Goal: Task Accomplishment & Management: Manage account settings

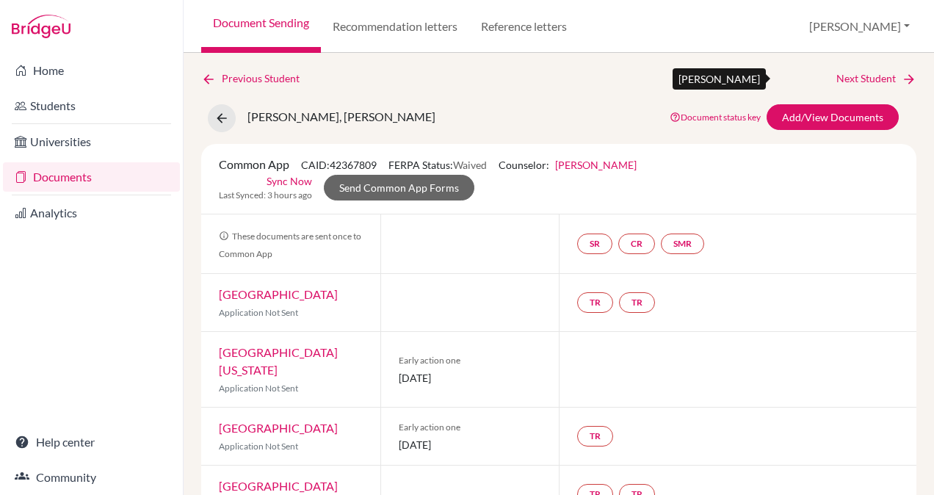
click at [863, 78] on link "Next Student" at bounding box center [876, 78] width 80 height 16
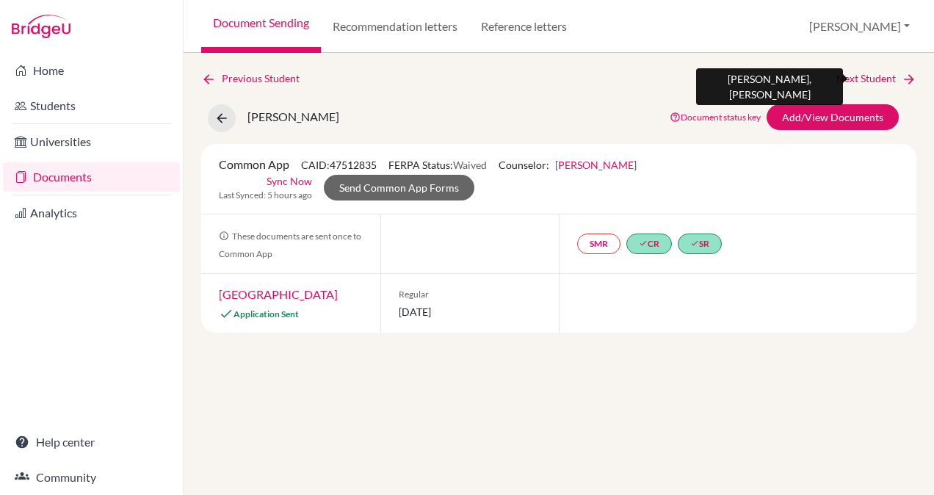
click at [882, 72] on link "Next Student" at bounding box center [876, 78] width 80 height 16
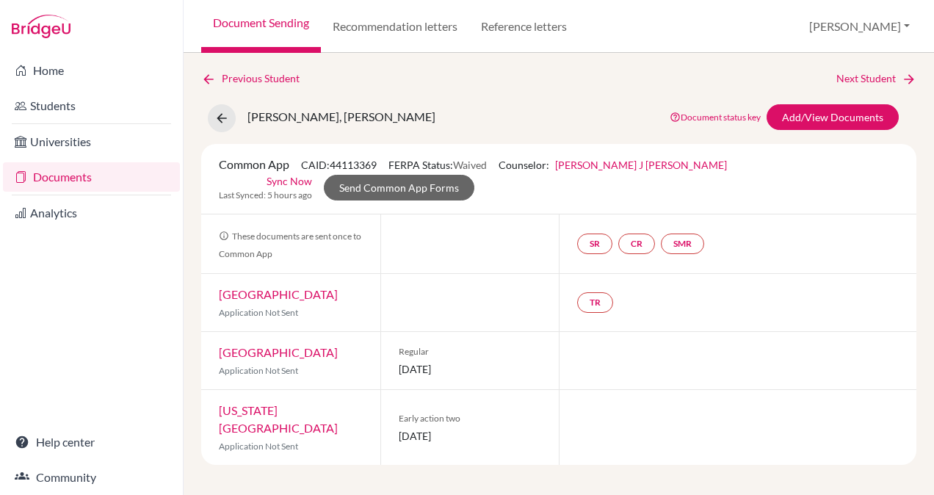
click at [590, 162] on link "[PERSON_NAME] J [PERSON_NAME]" at bounding box center [641, 165] width 172 height 12
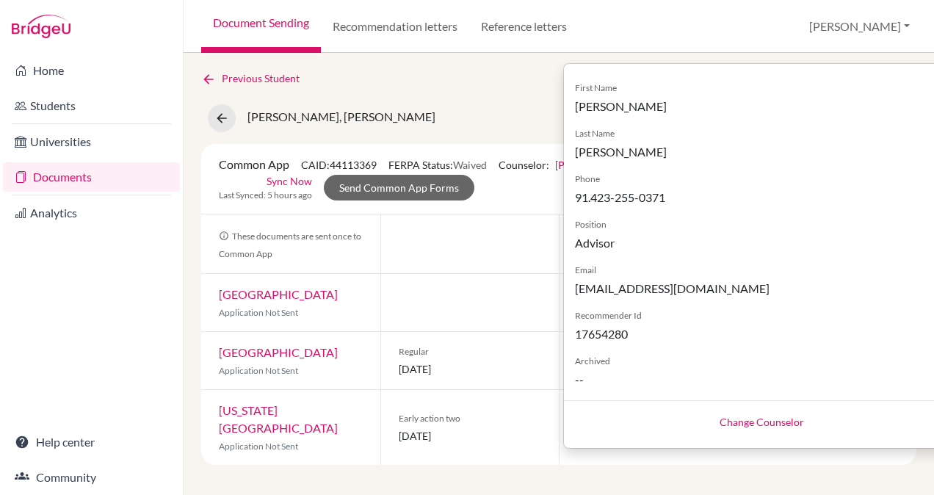
click at [719, 422] on link "Change Counselor" at bounding box center [761, 422] width 84 height 12
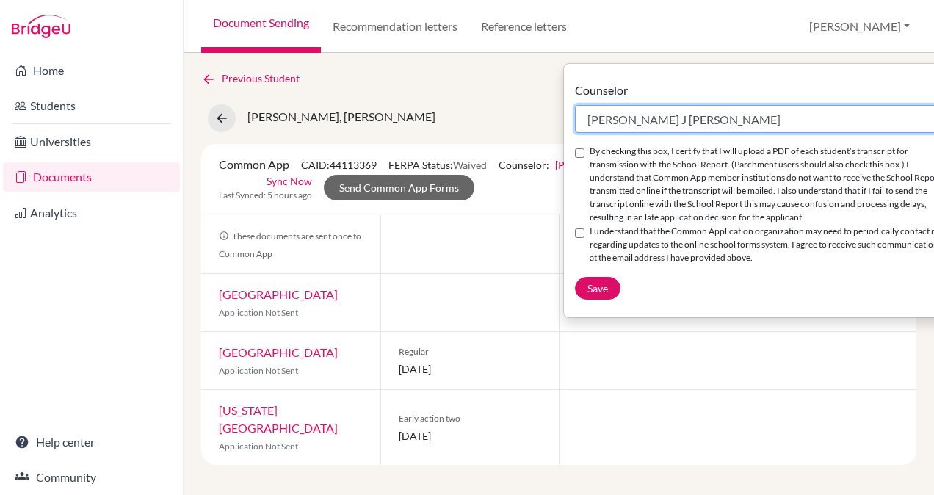
click at [656, 107] on select "Select counselor [PERSON_NAME] J [PERSON_NAME] [PERSON_NAME] [PERSON_NAME] [PER…" at bounding box center [762, 119] width 374 height 28
select select "367582"
click at [575, 105] on select "Select counselor [PERSON_NAME] J [PERSON_NAME] [PERSON_NAME] [PERSON_NAME] [PER…" at bounding box center [762, 119] width 374 height 28
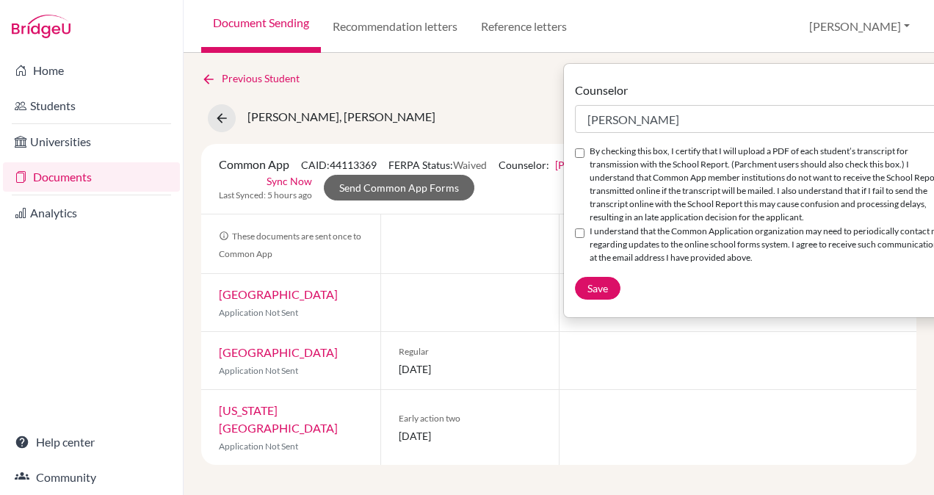
click at [580, 156] on input "By checking this box, I certify that I will upload a PDF of each student’s tran…" at bounding box center [580, 153] width 10 height 10
checkbox input "true"
click at [580, 238] on input "I understand that the Common Application organization may need to periodically …" at bounding box center [580, 233] width 10 height 10
checkbox input "true"
click at [595, 294] on span "Save" at bounding box center [597, 288] width 21 height 12
